Goal: Transaction & Acquisition: Purchase product/service

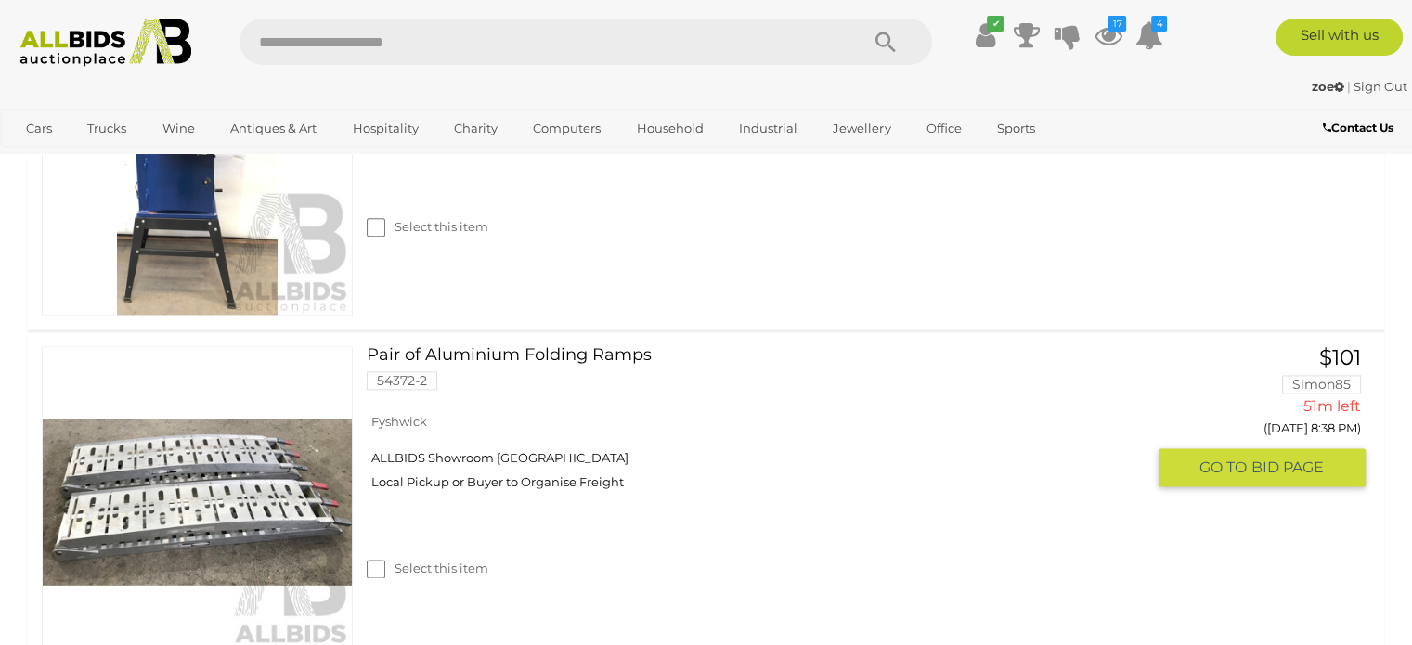
scroll to position [2228, 0]
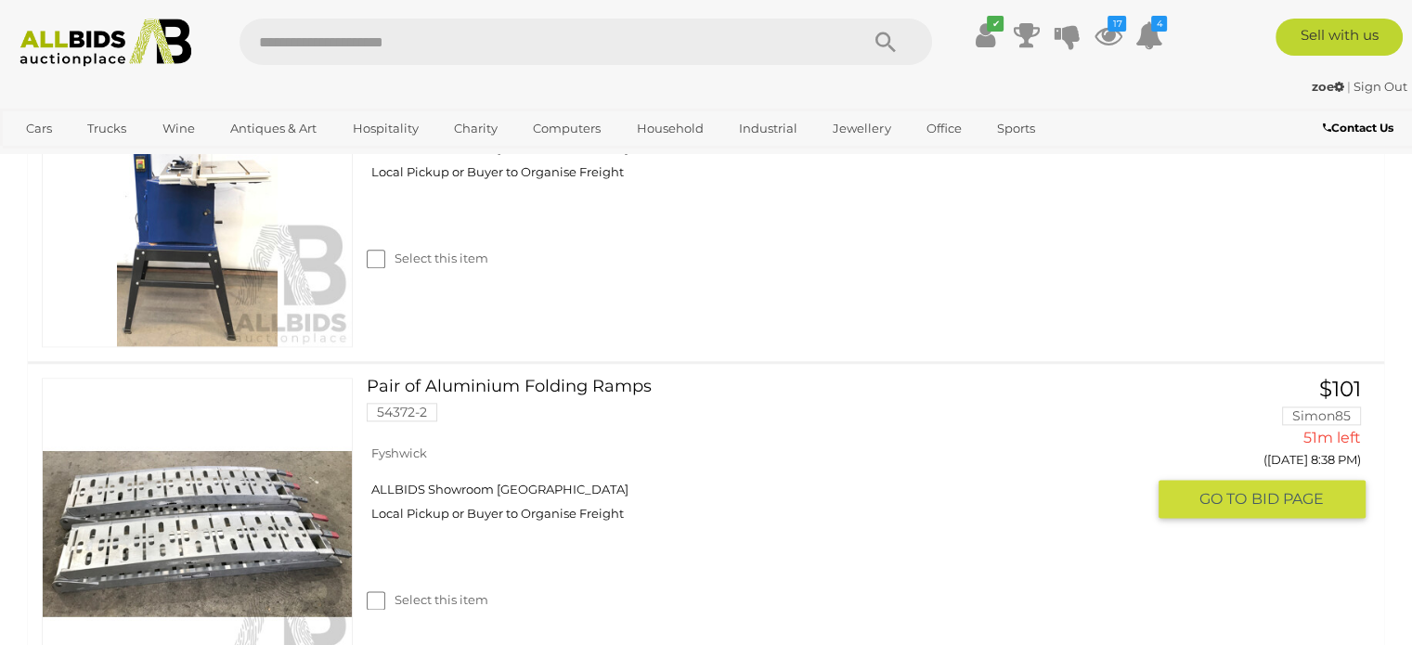
click at [588, 385] on link "Pair of Aluminium Folding Ramps 54372-2" at bounding box center [762, 407] width 763 height 58
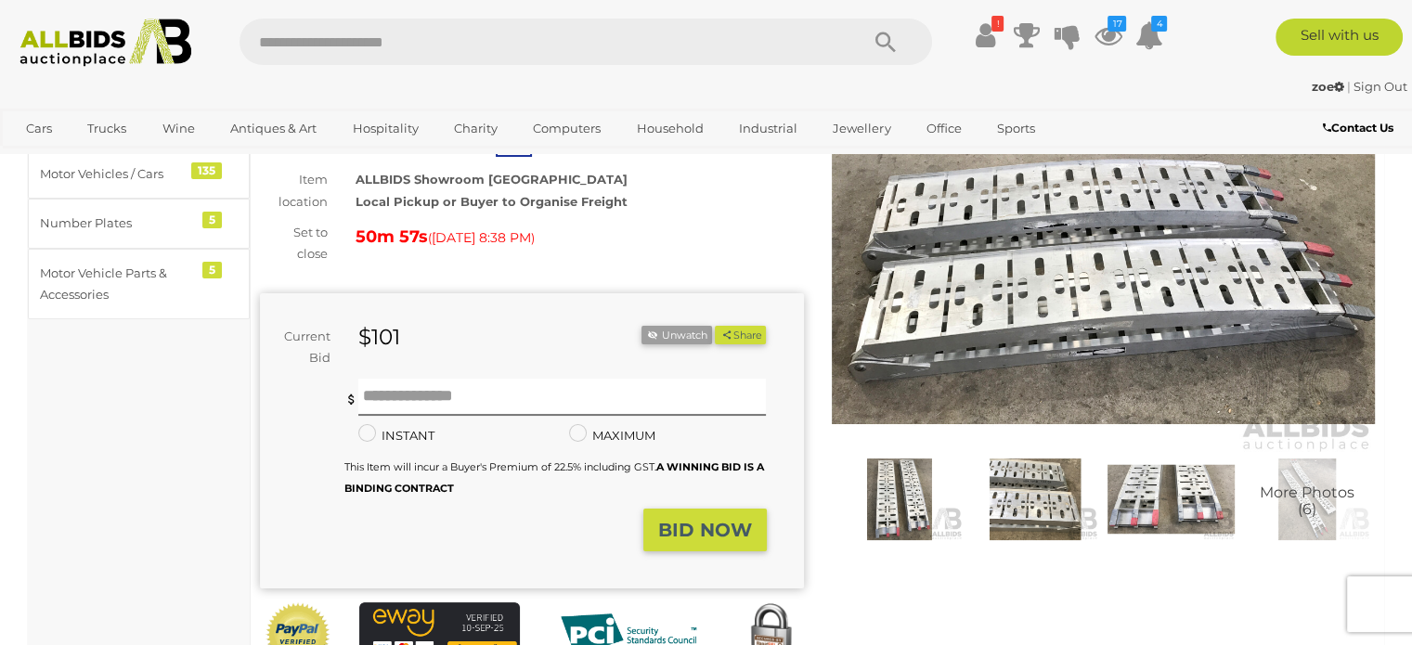
scroll to position [278, 0]
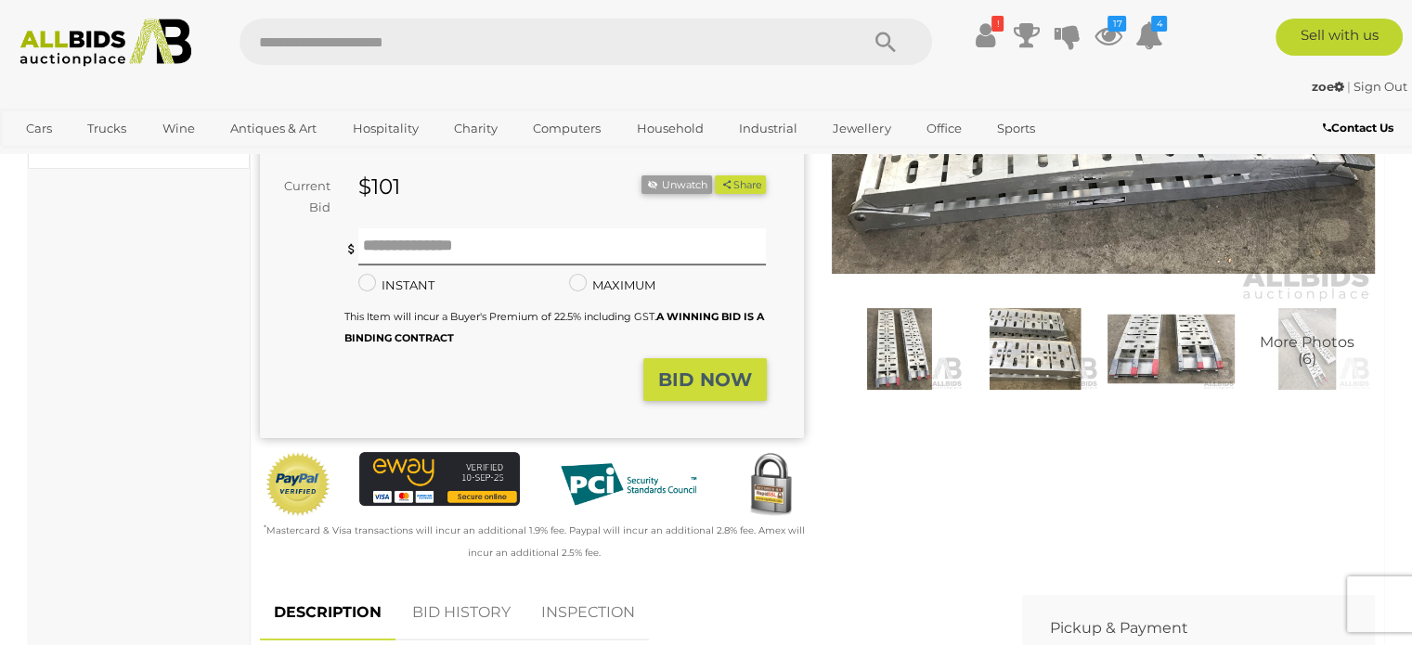
click at [1058, 355] on img at bounding box center [1035, 349] width 126 height 82
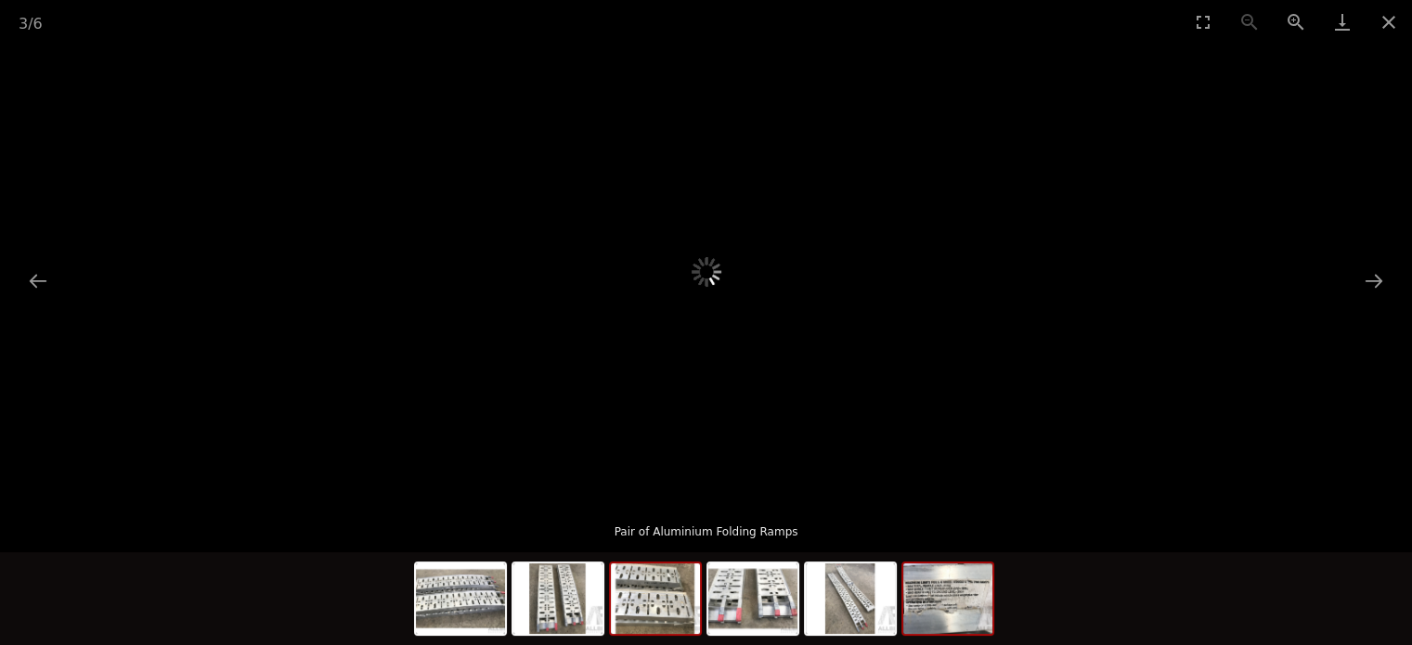
click at [939, 616] on img at bounding box center [947, 598] width 89 height 71
click at [828, 624] on img at bounding box center [850, 598] width 89 height 71
click at [667, 615] on img at bounding box center [655, 598] width 89 height 71
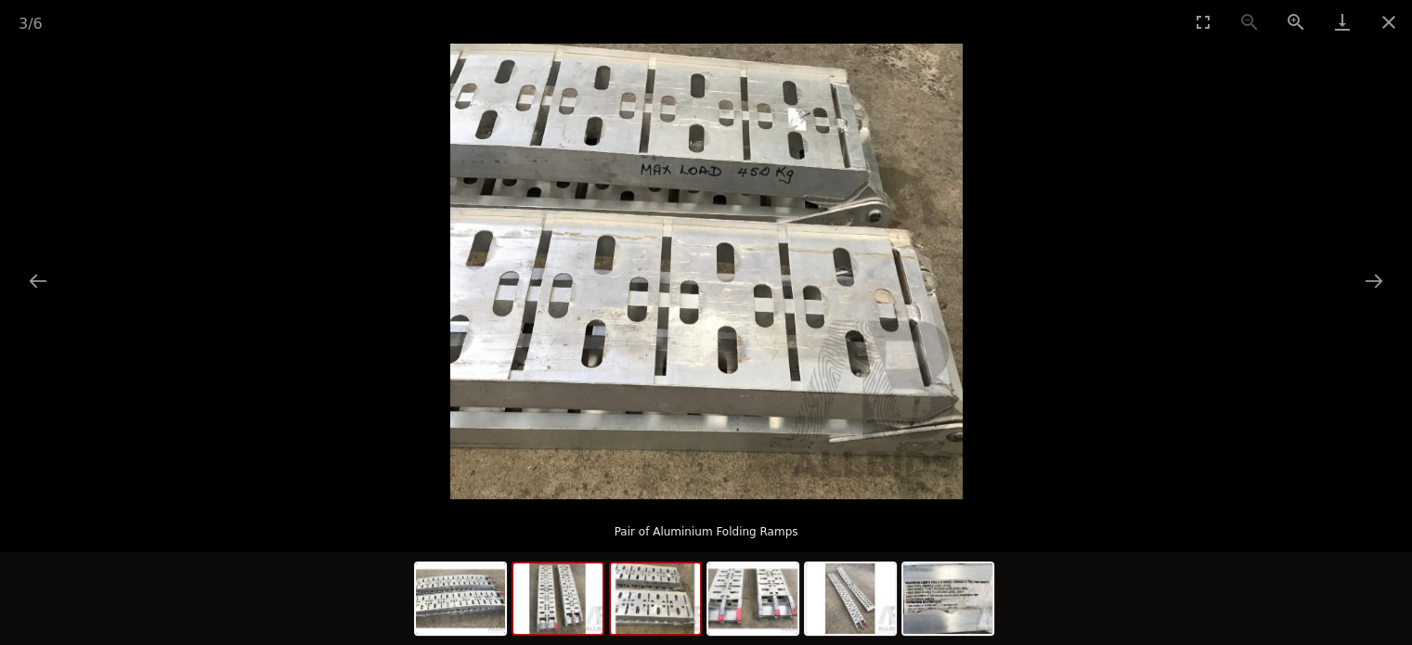
click at [562, 633] on img at bounding box center [557, 598] width 89 height 71
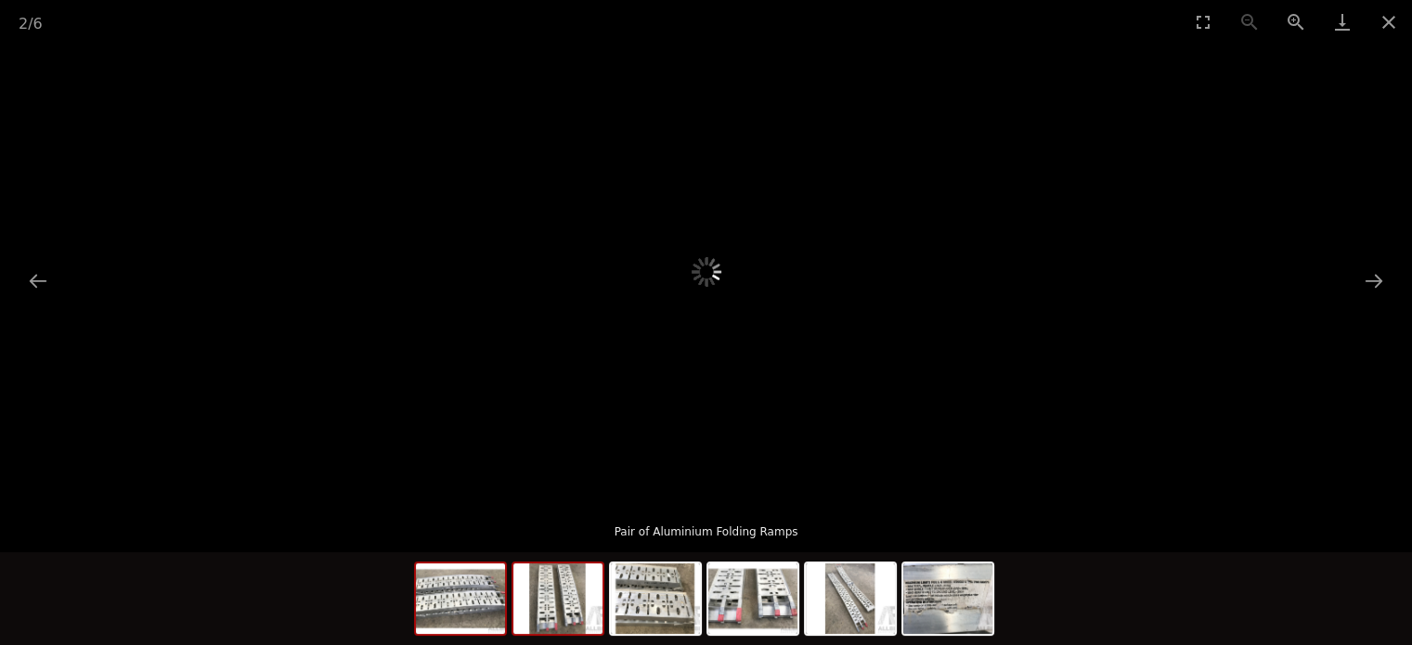
click at [466, 622] on img at bounding box center [460, 598] width 89 height 71
click at [472, 622] on img at bounding box center [460, 598] width 89 height 71
click at [670, 617] on img at bounding box center [655, 598] width 89 height 71
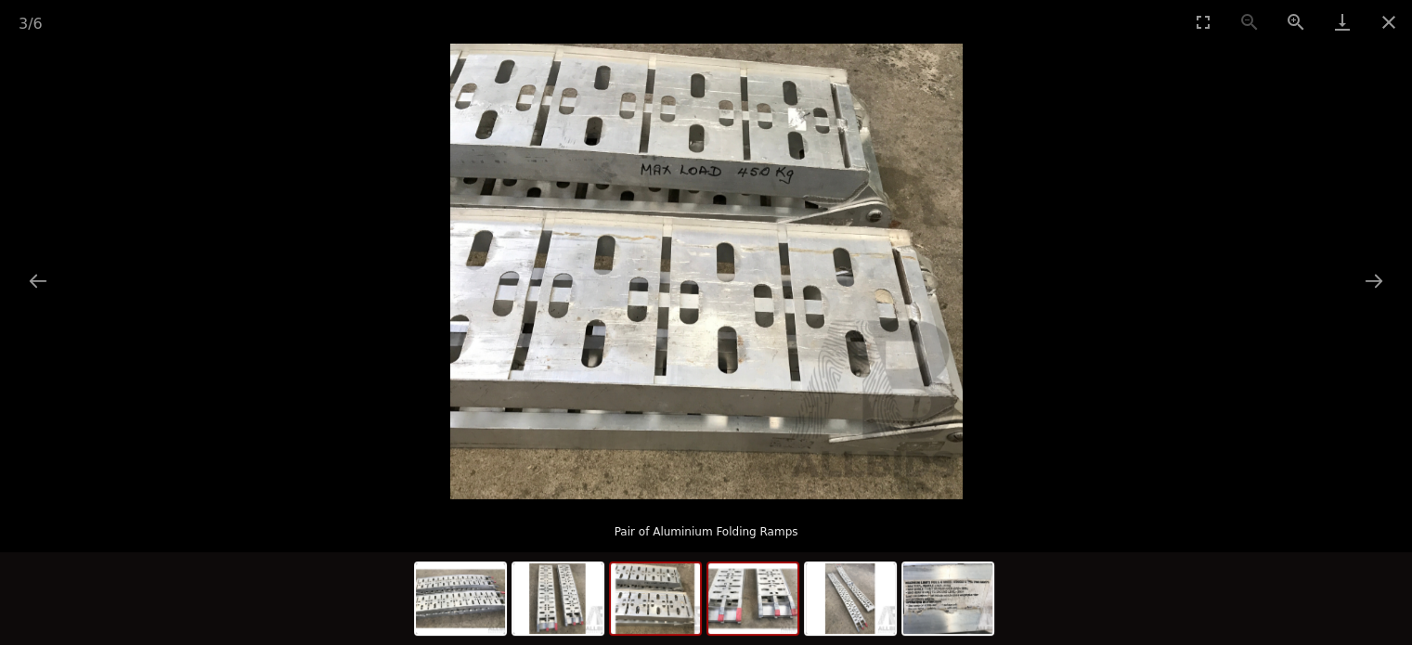
click at [749, 623] on img at bounding box center [752, 598] width 89 height 71
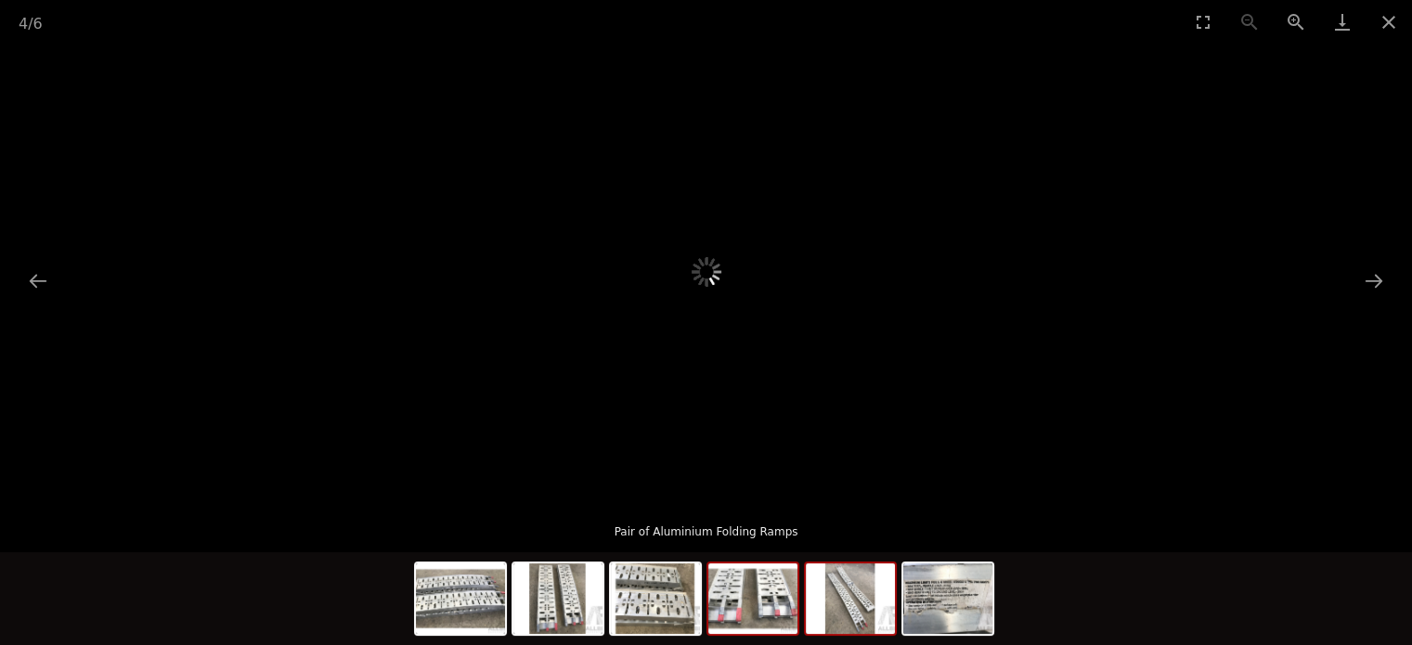
click at [843, 628] on img at bounding box center [850, 598] width 89 height 71
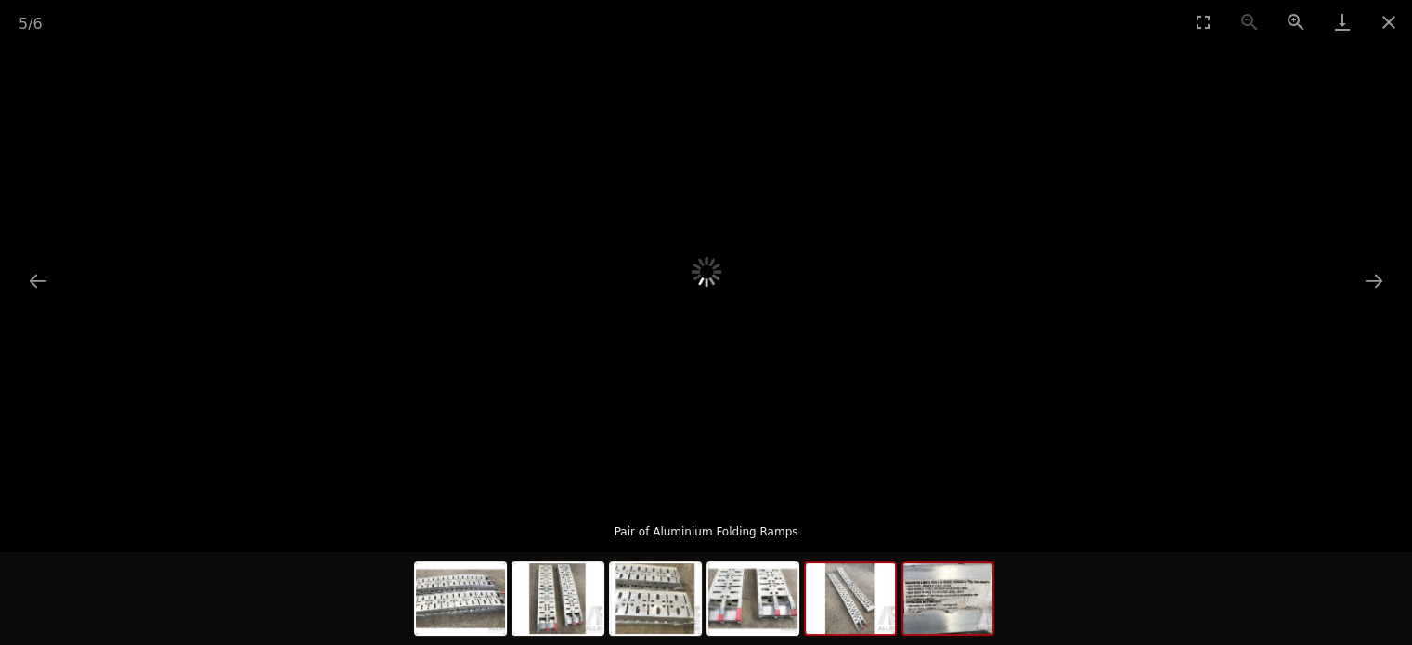
click at [923, 615] on img at bounding box center [947, 598] width 89 height 71
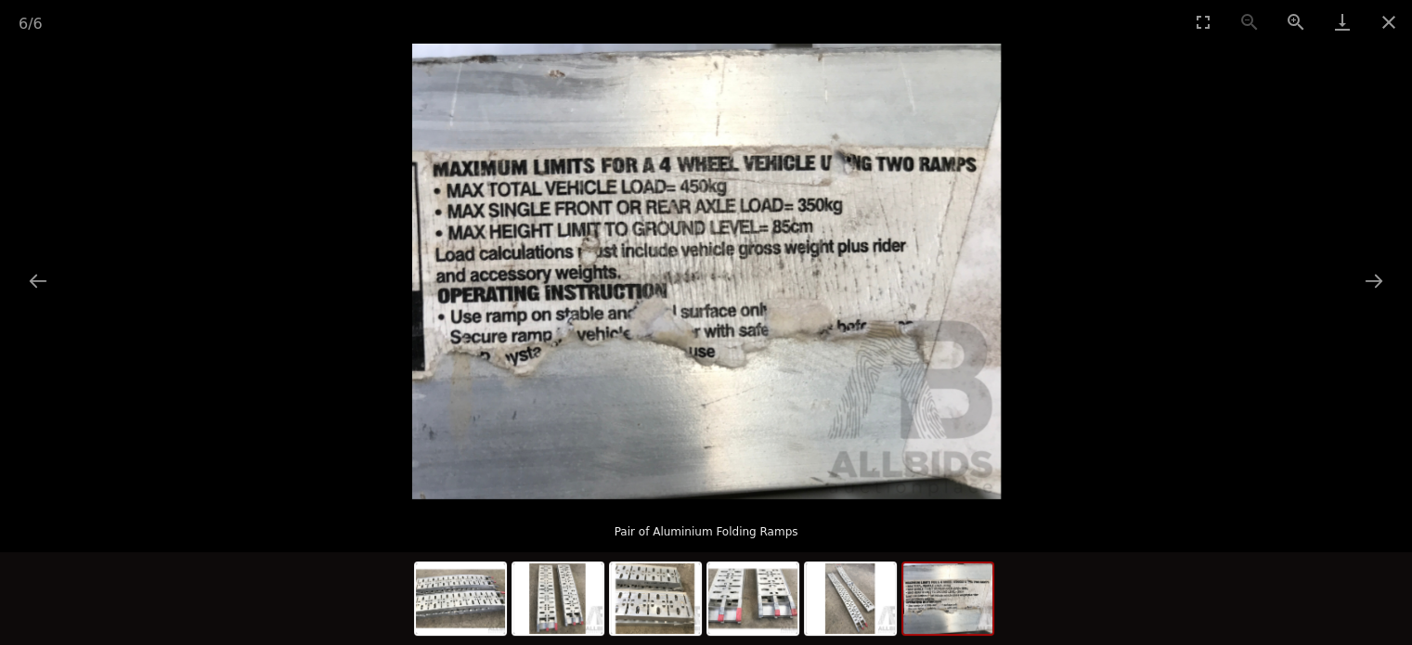
scroll to position [93, 0]
click at [835, 621] on img at bounding box center [850, 598] width 89 height 71
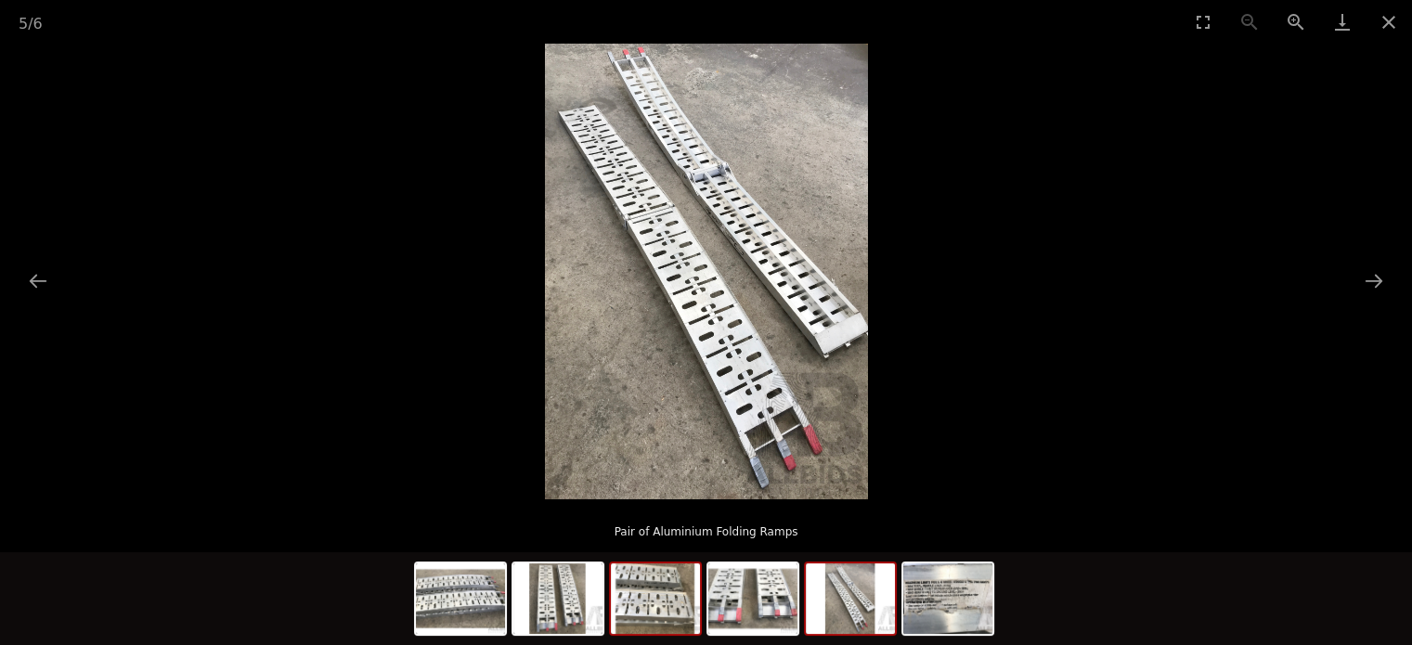
click at [662, 630] on img at bounding box center [655, 598] width 89 height 71
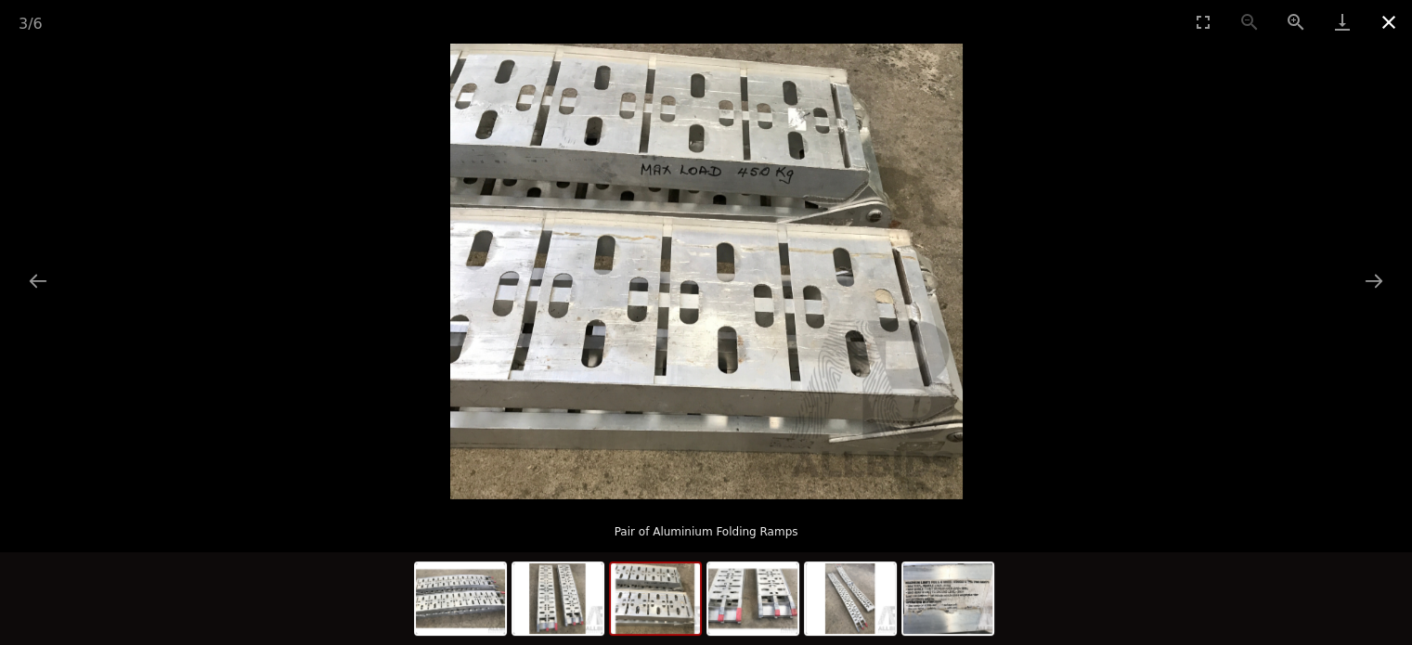
click at [1387, 17] on button "Close gallery" at bounding box center [1388, 22] width 46 height 44
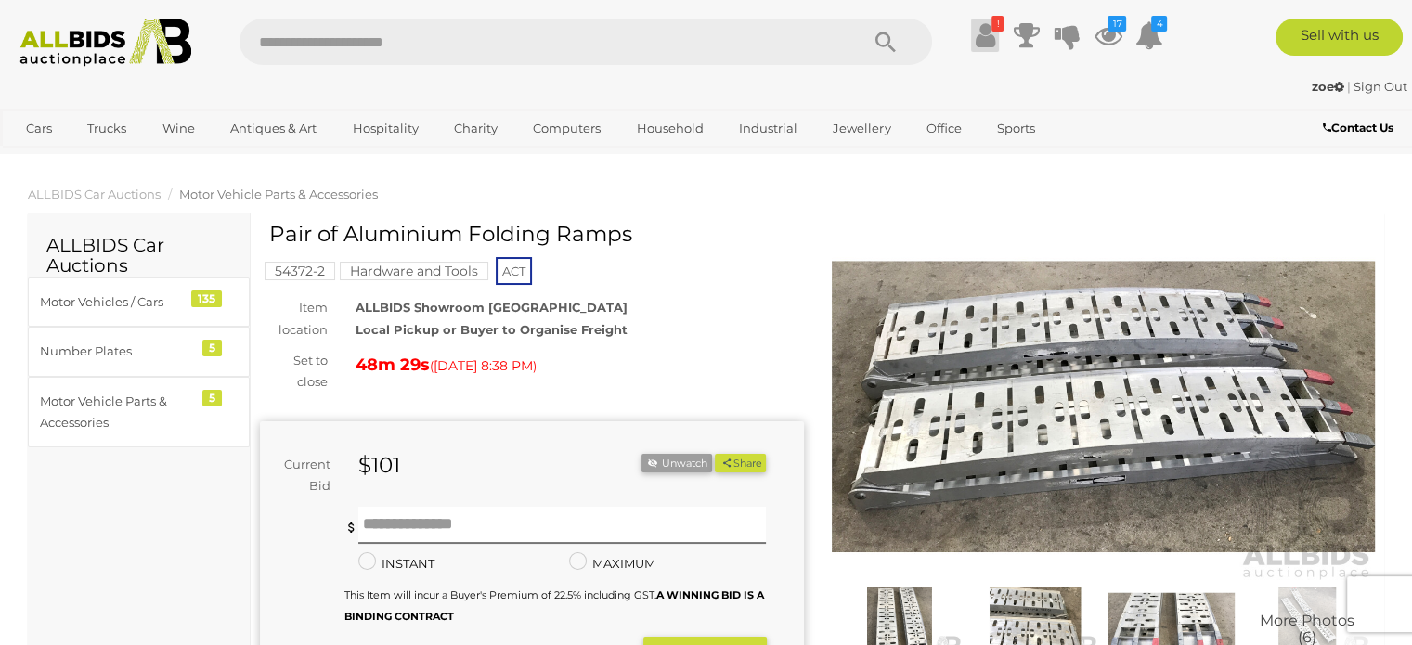
click at [990, 44] on icon at bounding box center [985, 35] width 19 height 33
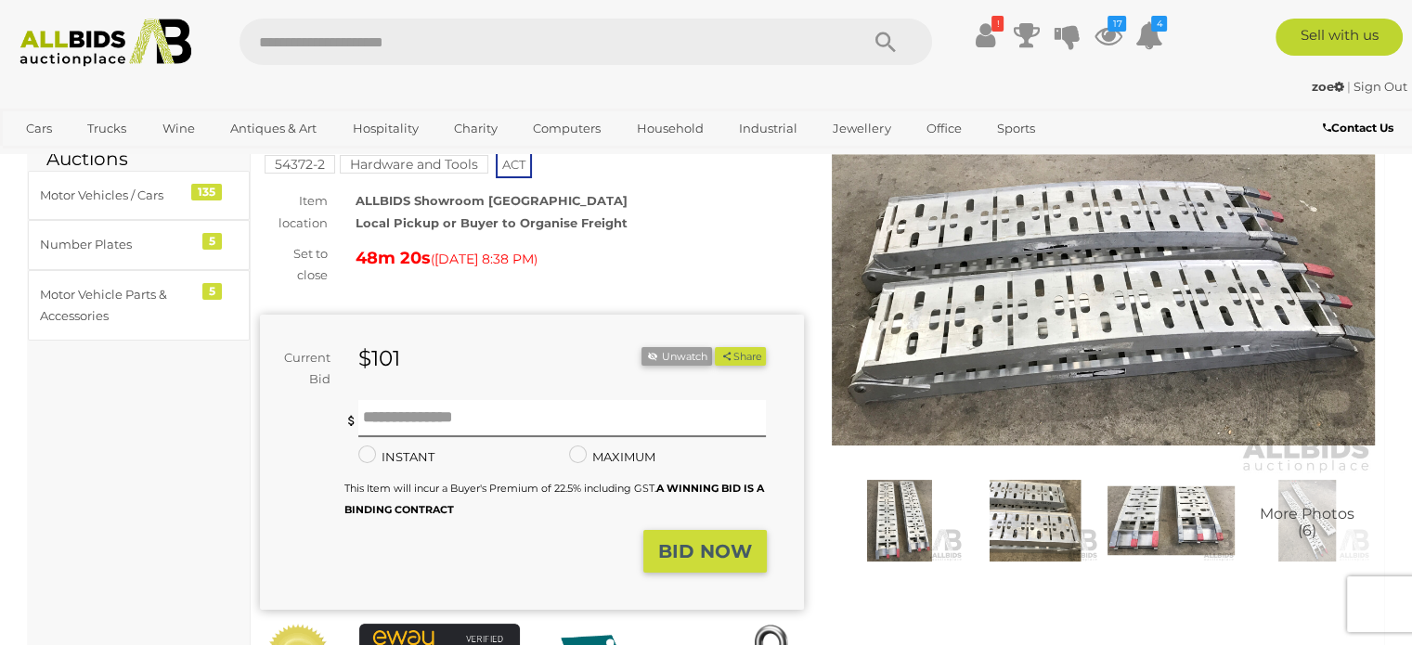
scroll to position [186, 0]
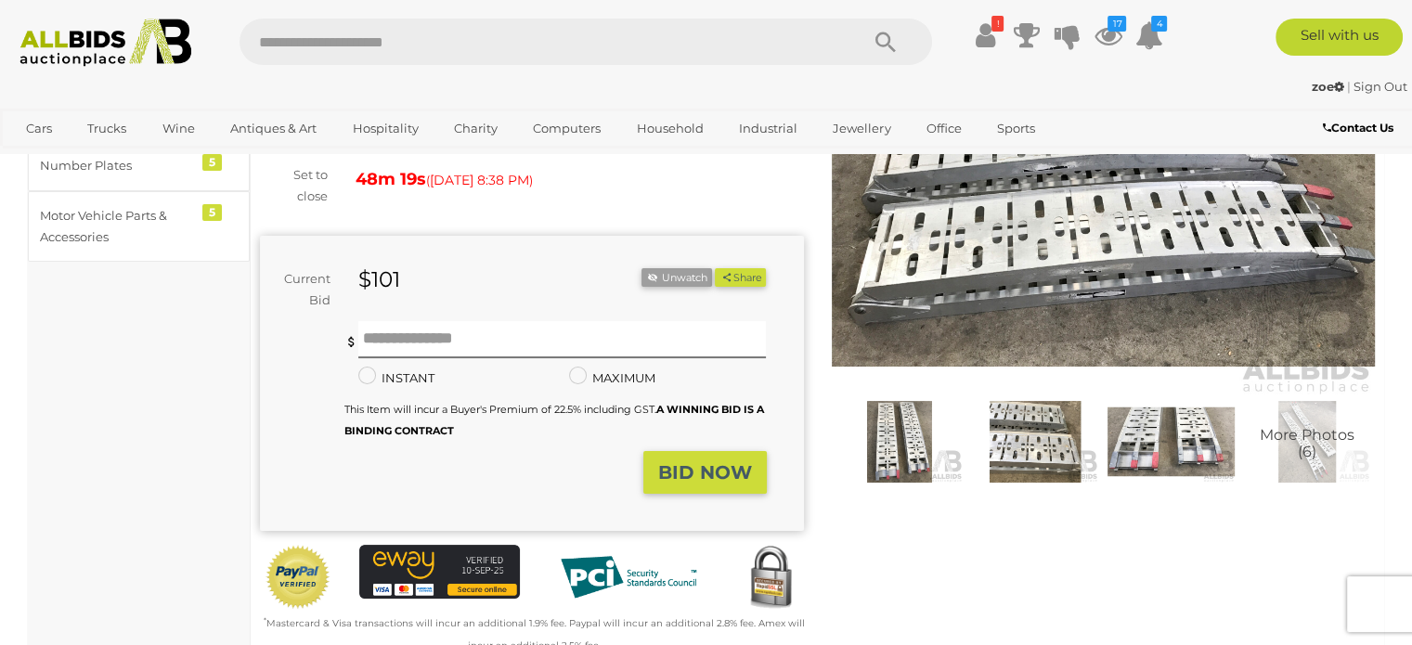
drag, startPoint x: 84, startPoint y: 483, endPoint x: 85, endPoint y: 472, distance: 10.3
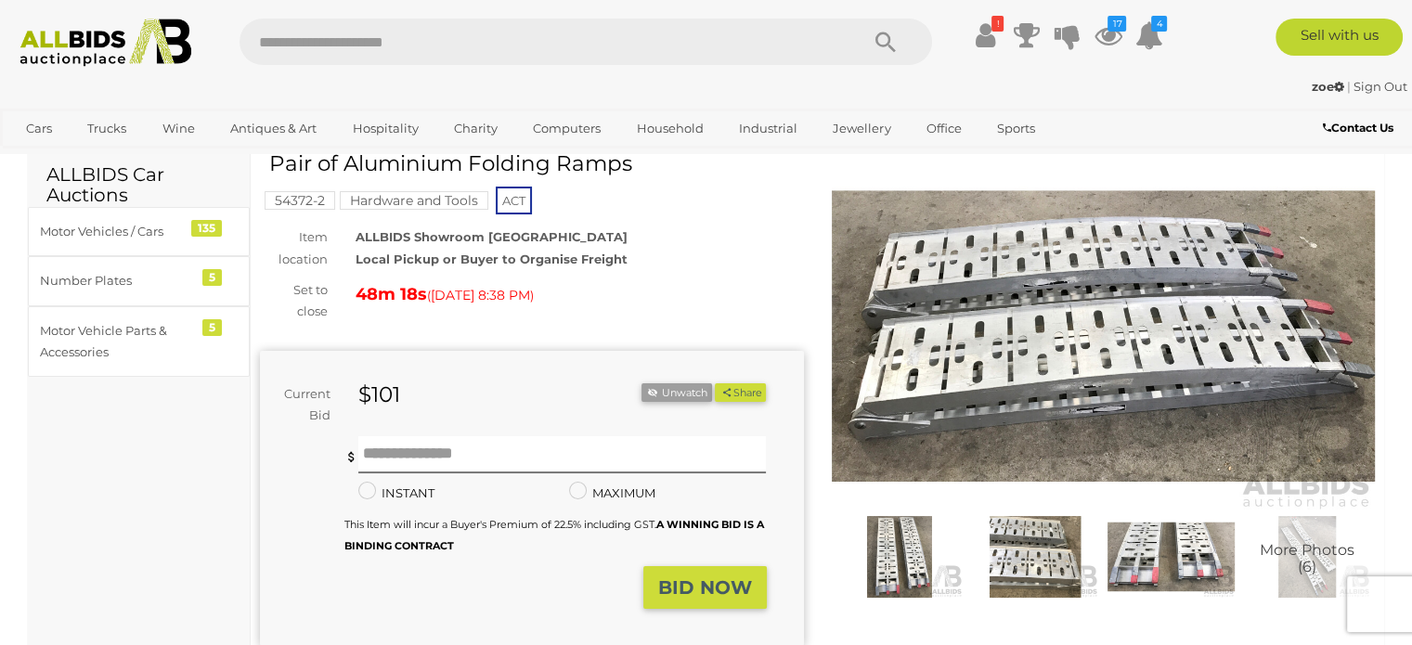
scroll to position [0, 0]
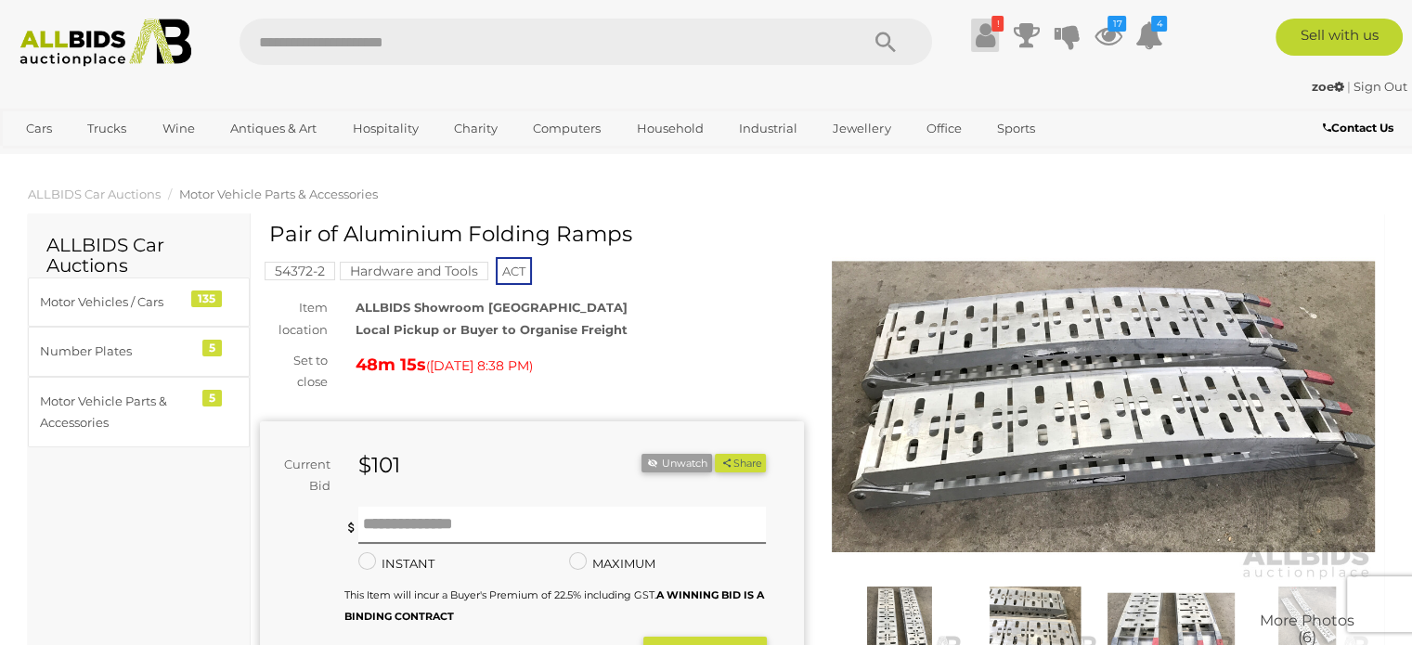
click at [984, 39] on icon at bounding box center [985, 35] width 19 height 33
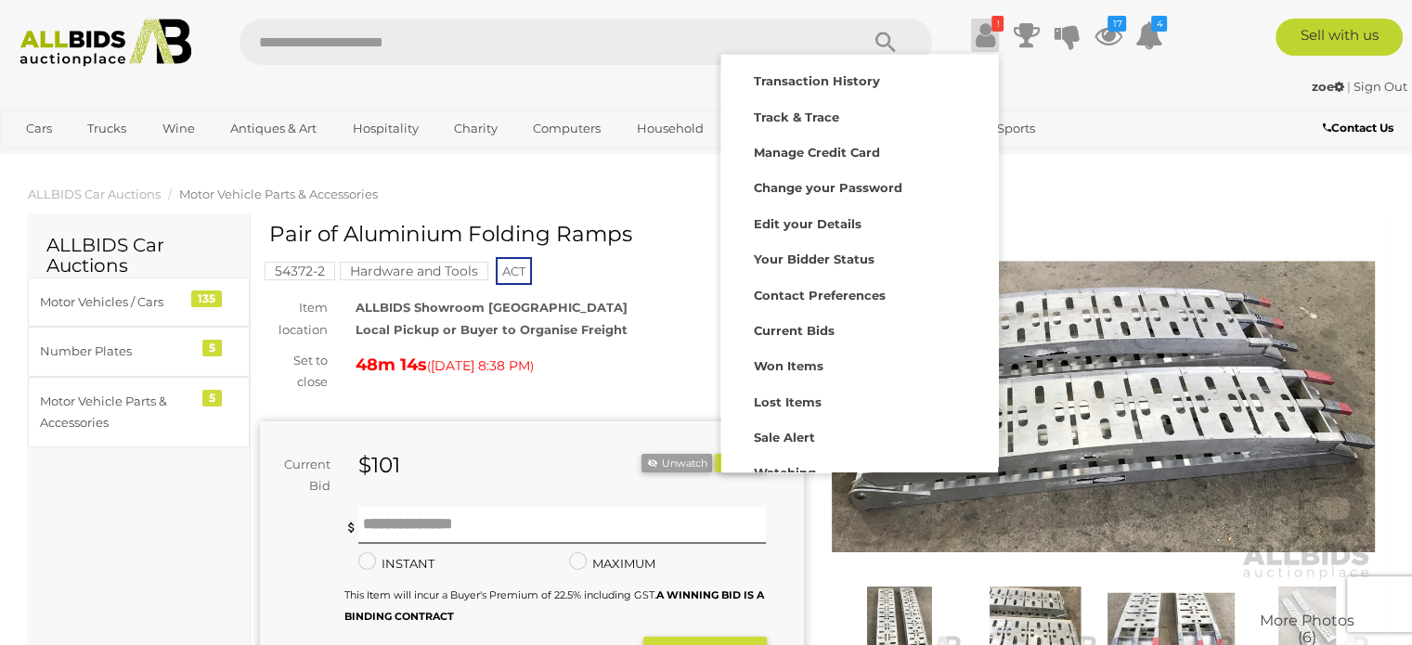
scroll to position [111, 0]
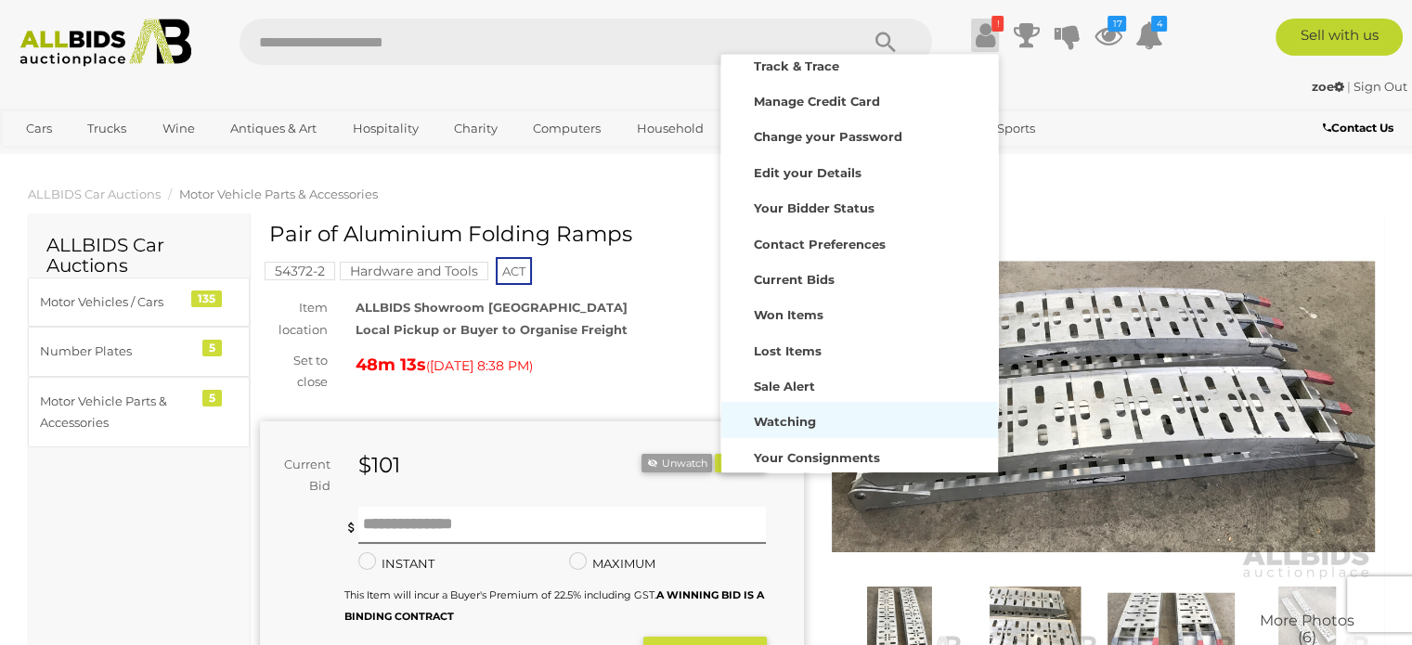
click at [788, 415] on strong "Watching" at bounding box center [785, 421] width 62 height 15
click at [798, 416] on strong "Watching" at bounding box center [785, 421] width 62 height 15
click at [806, 418] on strong "Watching" at bounding box center [785, 421] width 62 height 15
click at [805, 416] on strong "Watching" at bounding box center [785, 421] width 62 height 15
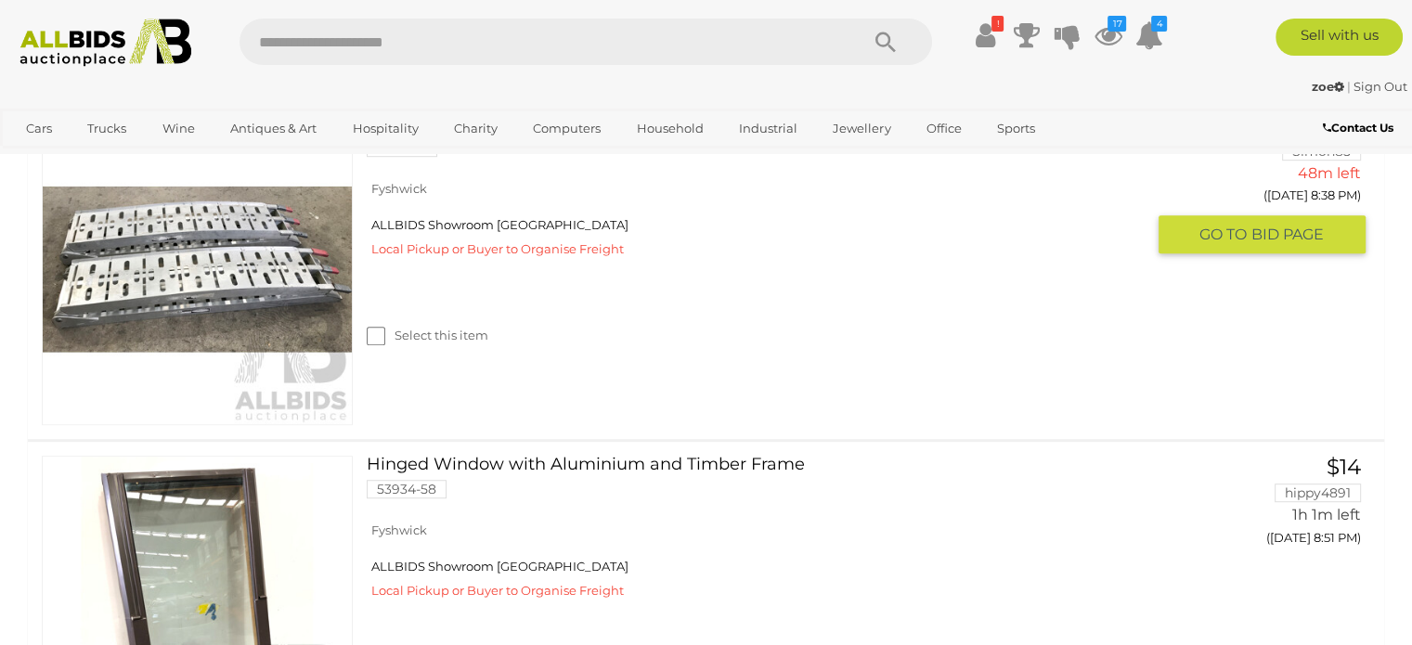
scroll to position [1121, 0]
